Goal: Task Accomplishment & Management: Manage account settings

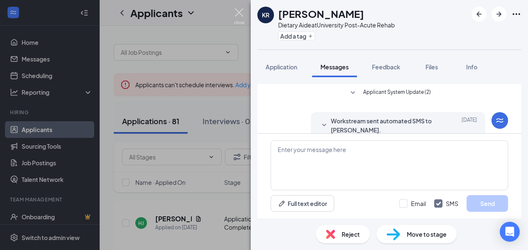
click at [240, 10] on img at bounding box center [239, 16] width 10 height 16
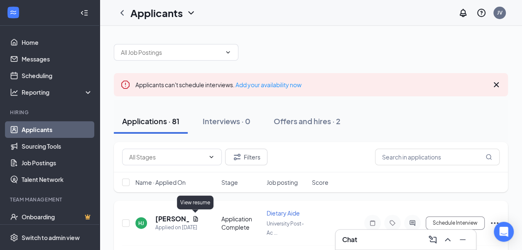
click at [195, 218] on icon "Document" at bounding box center [195, 218] width 5 height 5
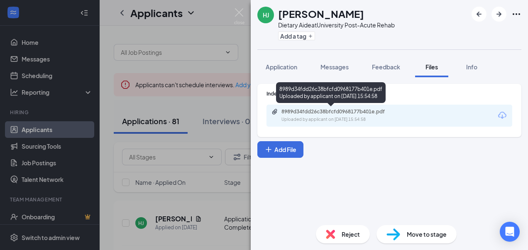
click at [303, 115] on div "8989d34fdd26c38bfcfd0968177b401e.pdf Uploaded by applicant on [DATE] 15:54:58" at bounding box center [338, 115] width 134 height 15
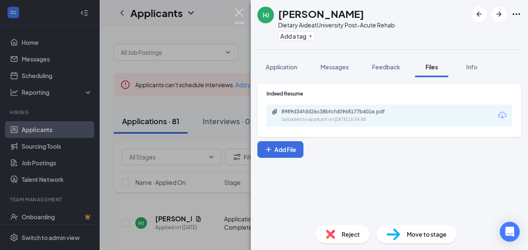
click at [239, 13] on img at bounding box center [239, 16] width 10 height 16
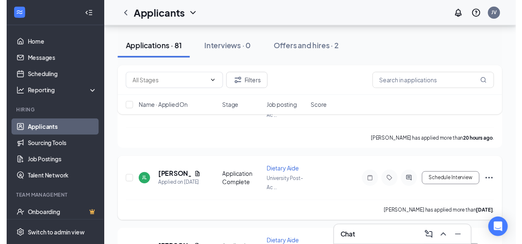
scroll to position [110, 0]
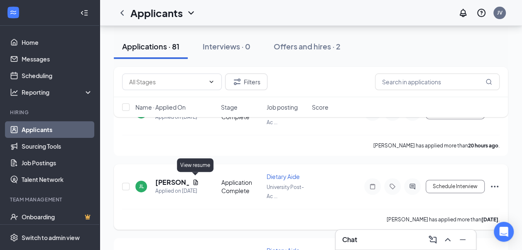
click at [195, 180] on icon "Document" at bounding box center [195, 182] width 7 height 7
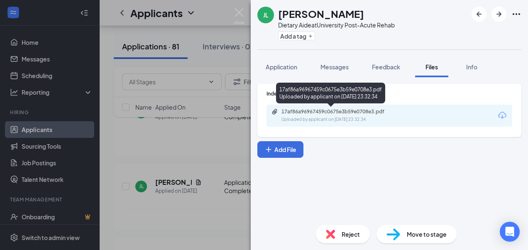
click at [298, 110] on div "17af86a96967459c0675e3b59e0708e3.pdf" at bounding box center [339, 111] width 116 height 7
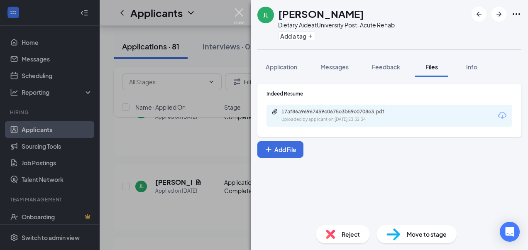
click at [242, 12] on img at bounding box center [239, 16] width 10 height 16
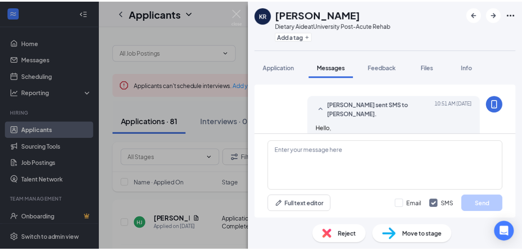
scroll to position [300, 0]
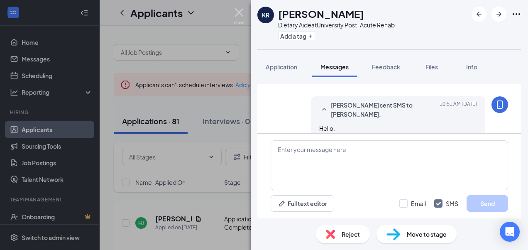
click at [239, 15] on img at bounding box center [239, 16] width 10 height 16
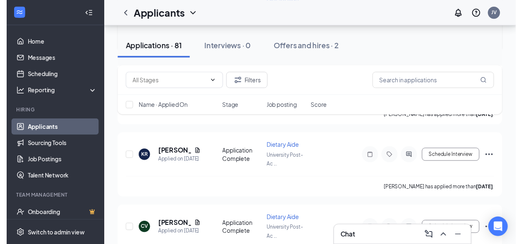
scroll to position [208, 0]
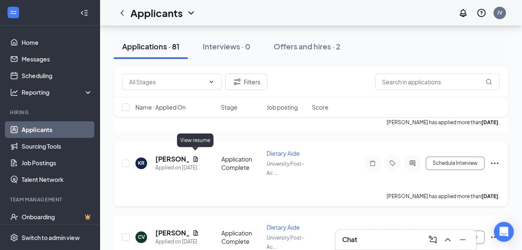
click at [196, 156] on icon "Document" at bounding box center [195, 159] width 7 height 7
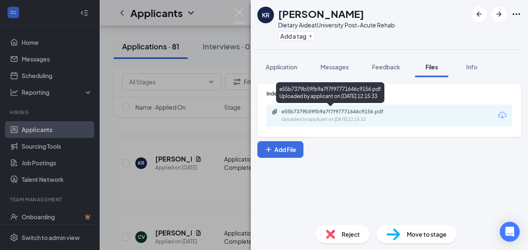
click at [288, 112] on div "e55b7379b59fb9a7f7f97771646c9156.pdf" at bounding box center [339, 111] width 116 height 7
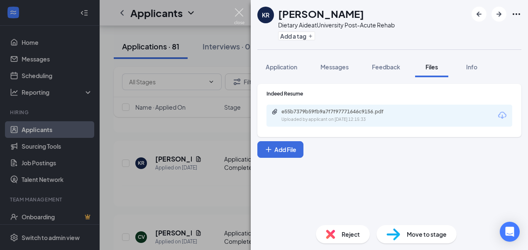
click at [237, 10] on img at bounding box center [239, 16] width 10 height 16
